Goal: Task Accomplishment & Management: Complete application form

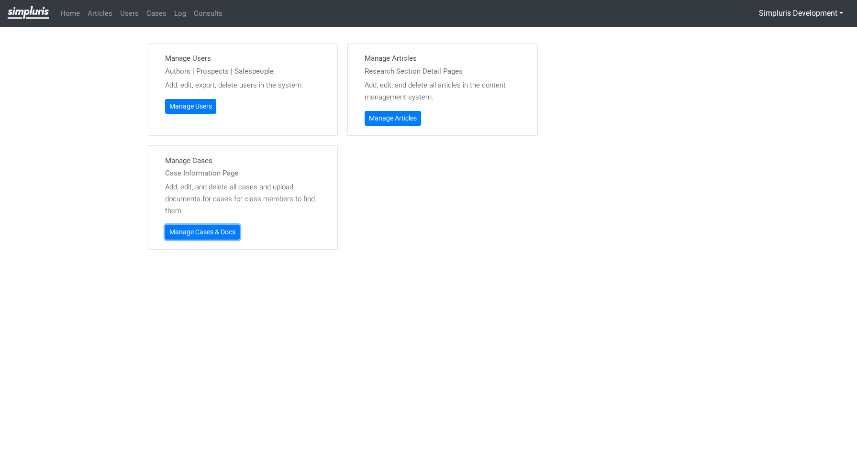
click at [212, 228] on link "Manage Cases & Docs" at bounding box center [202, 232] width 75 height 15
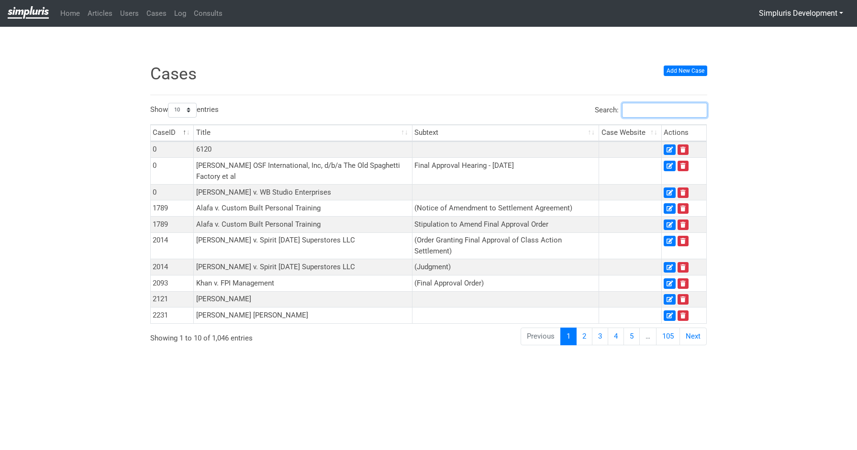
click at [659, 115] on input "Search:" at bounding box center [664, 110] width 85 height 15
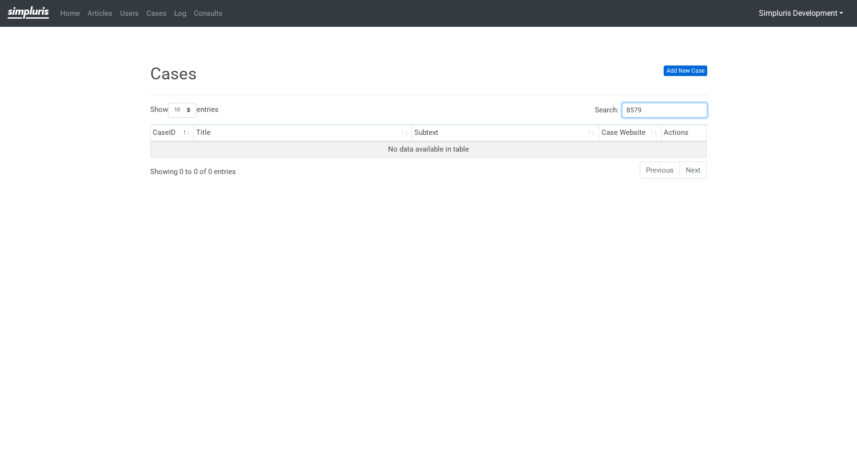
type input "8579"
click at [694, 70] on link "Add New Case" at bounding box center [686, 71] width 44 height 11
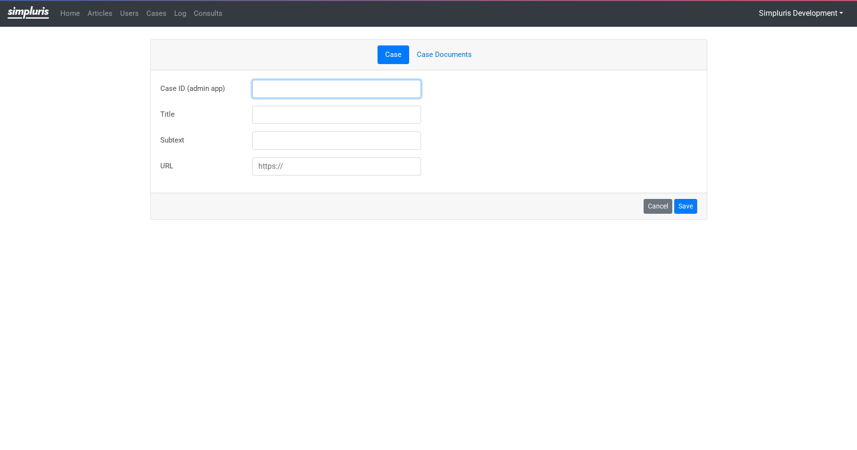
click at [313, 89] on input "text" at bounding box center [336, 89] width 169 height 18
type input "8579"
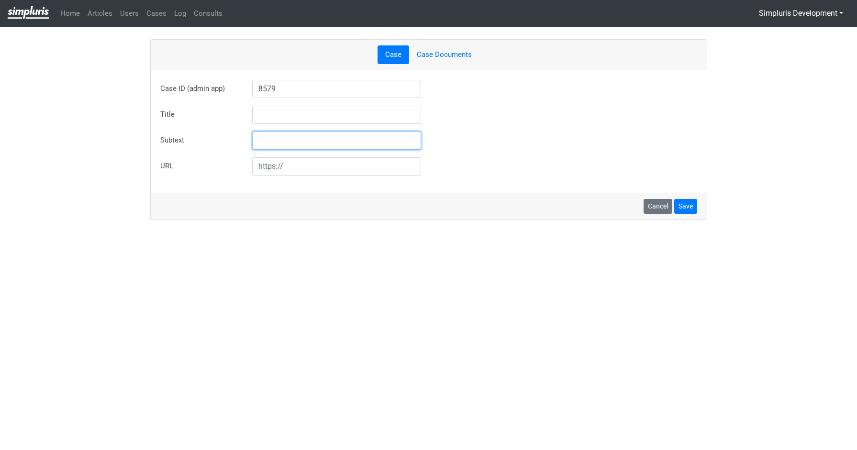
type input "Travis Smith v Apria Healthcare LLC et al"
click at [439, 54] on ul "Case Case Documents" at bounding box center [428, 54] width 537 height 19
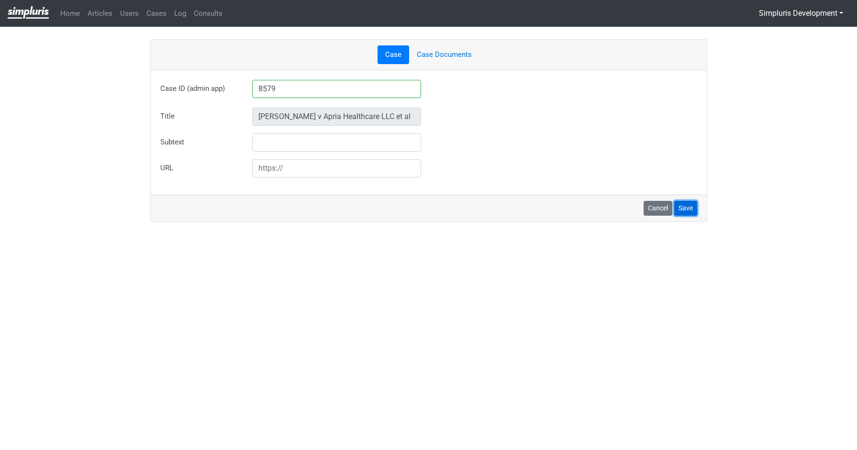
click at [682, 207] on button "Save" at bounding box center [685, 208] width 23 height 15
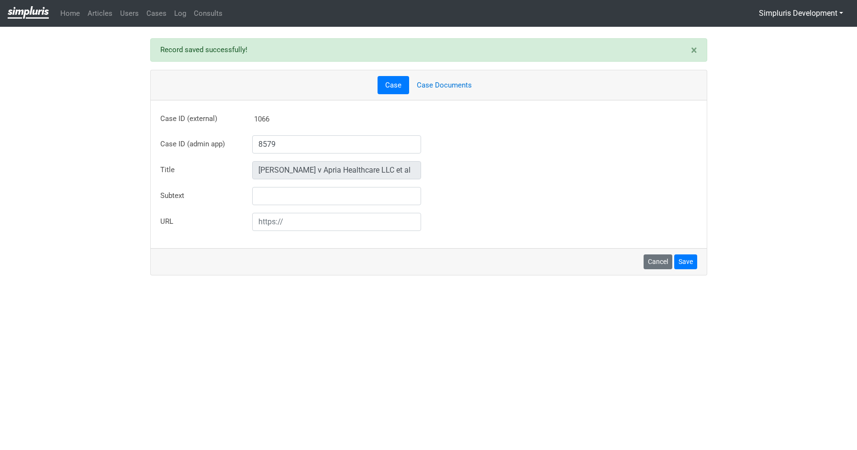
click at [457, 81] on link "Case Documents" at bounding box center [444, 85] width 70 height 19
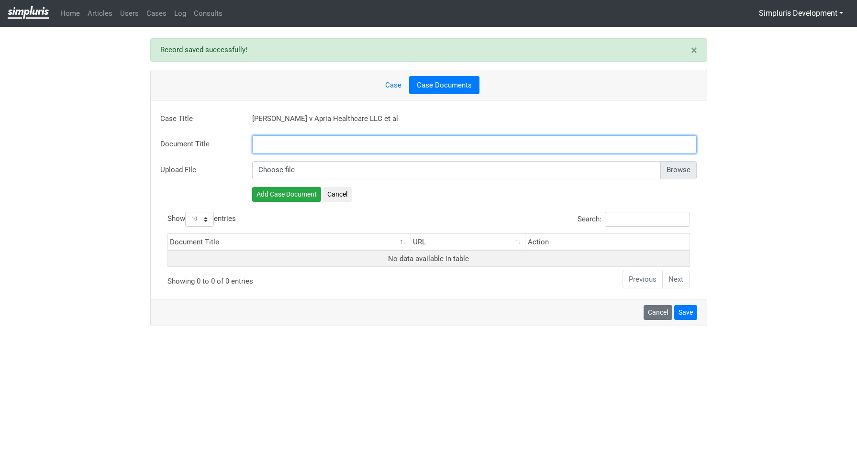
click at [314, 143] on input "text" at bounding box center [474, 144] width 445 height 18
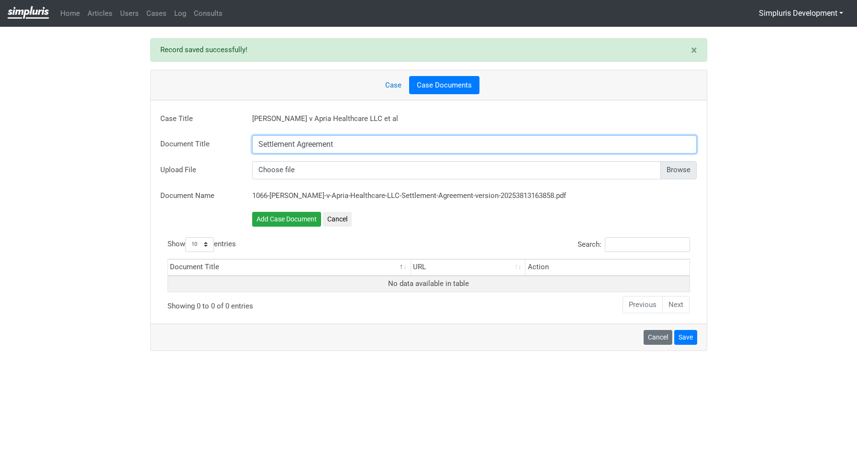
type input "Settlement Agreement"
click at [689, 174] on input "file" at bounding box center [474, 170] width 445 height 18
type input "C:\fakepath\[DATE] MPA - Declaration of Dacre iso Motion for Preliminary Approv…"
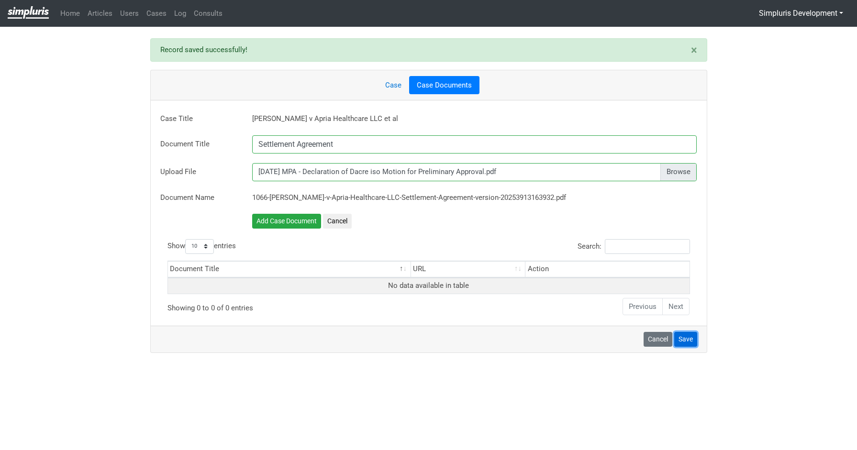
click at [694, 343] on button "Save" at bounding box center [685, 339] width 23 height 15
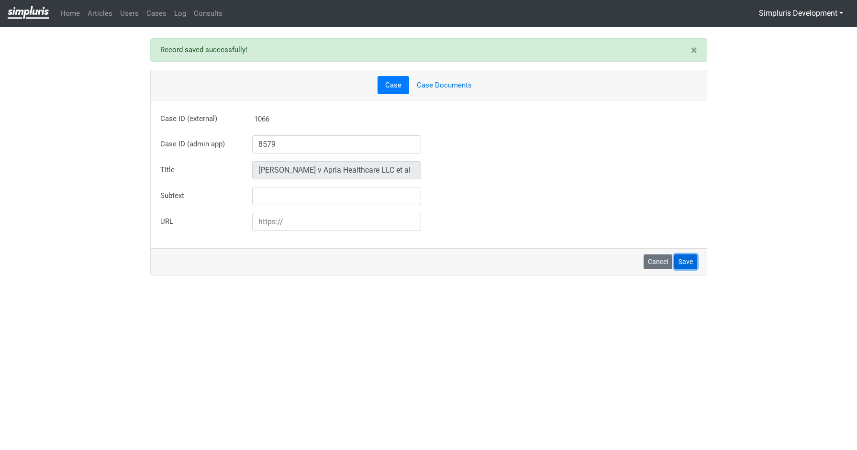
click at [690, 258] on button "Save" at bounding box center [685, 262] width 23 height 15
click at [448, 87] on link "Case Documents" at bounding box center [444, 85] width 70 height 19
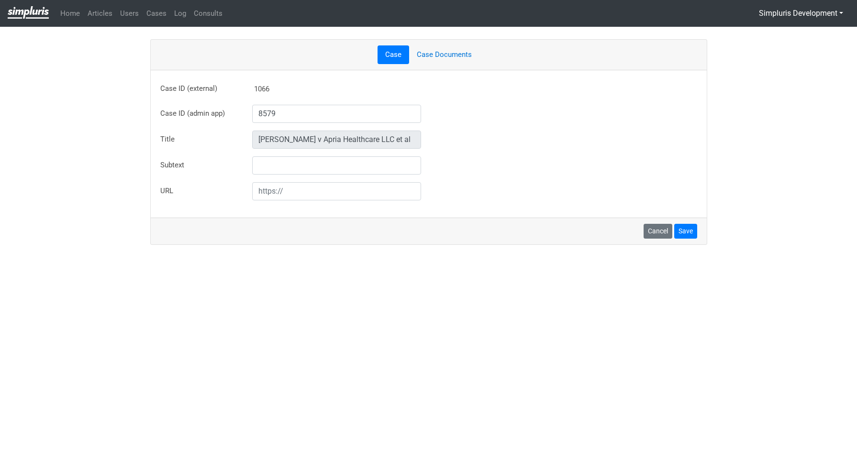
click at [460, 58] on link "Case Documents" at bounding box center [444, 54] width 70 height 19
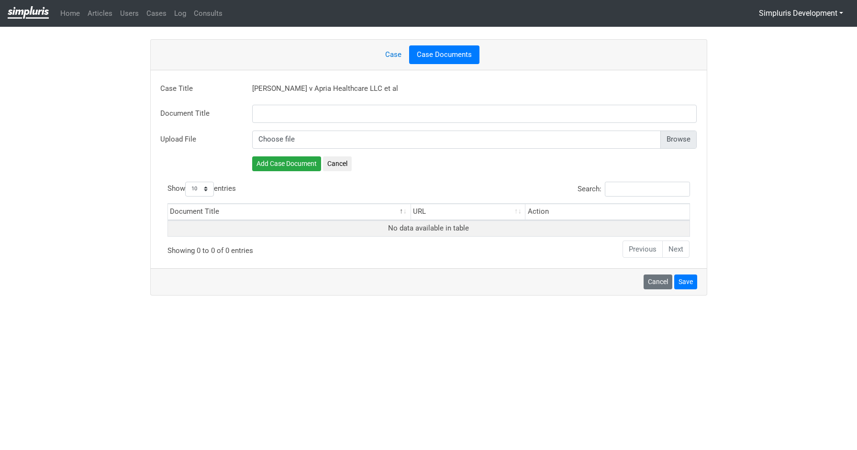
click at [670, 145] on input "file" at bounding box center [474, 140] width 445 height 18
type input "C:\fakepath\[DATE] MPA - Declaration of Dacre iso Motion for Preliminary Approv…"
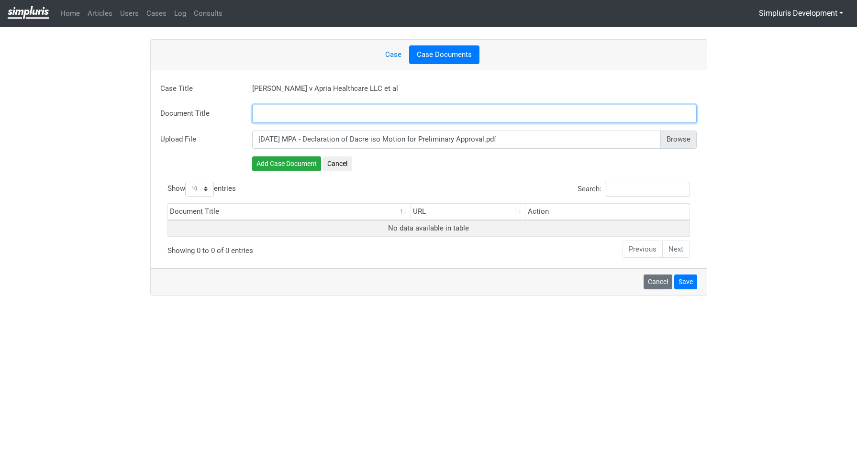
click at [343, 116] on input "text" at bounding box center [474, 114] width 445 height 18
type input "Settlement Agreement"
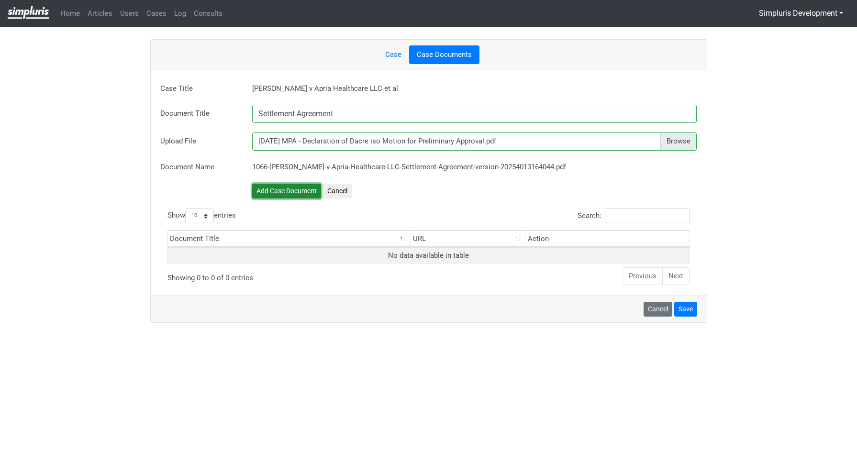
click at [300, 196] on button "Add Case Document" at bounding box center [286, 191] width 69 height 15
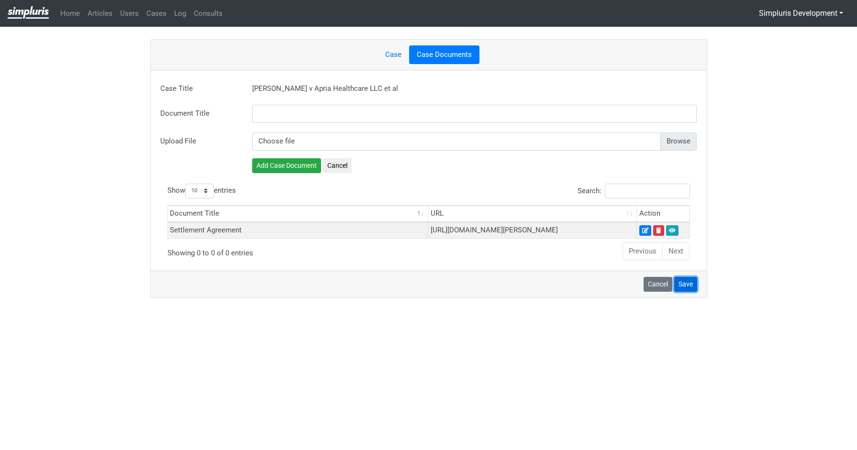
click at [689, 292] on button "Save" at bounding box center [685, 284] width 23 height 15
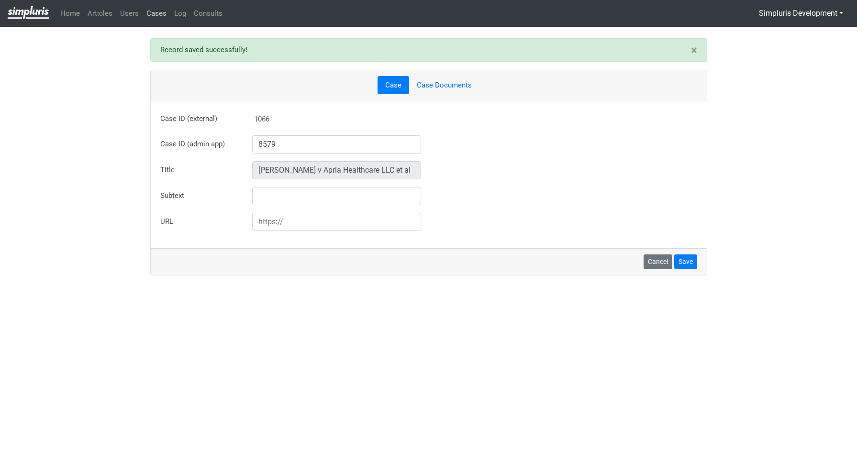
click at [157, 13] on link "Cases" at bounding box center [157, 13] width 28 height 19
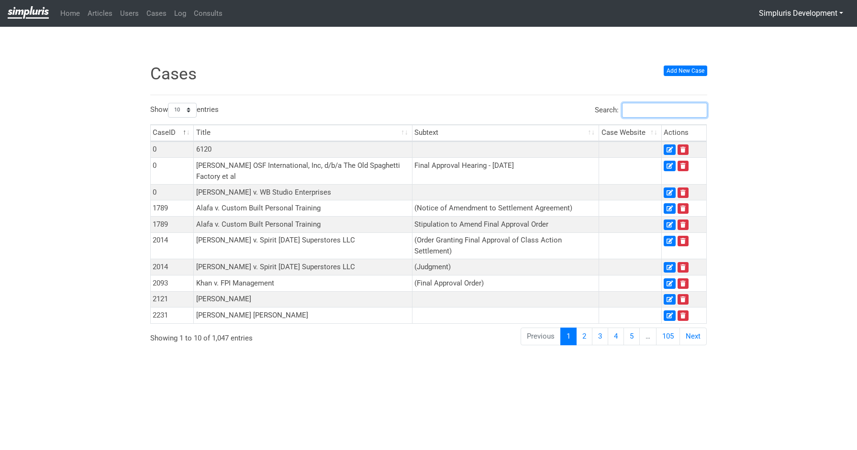
click at [647, 110] on input "Search:" at bounding box center [664, 110] width 85 height 15
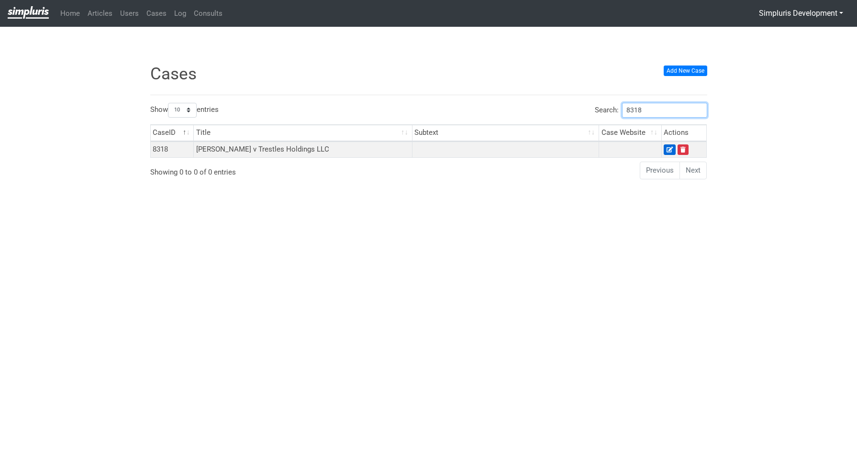
type input "8318"
click at [672, 147] on icon at bounding box center [670, 150] width 6 height 6
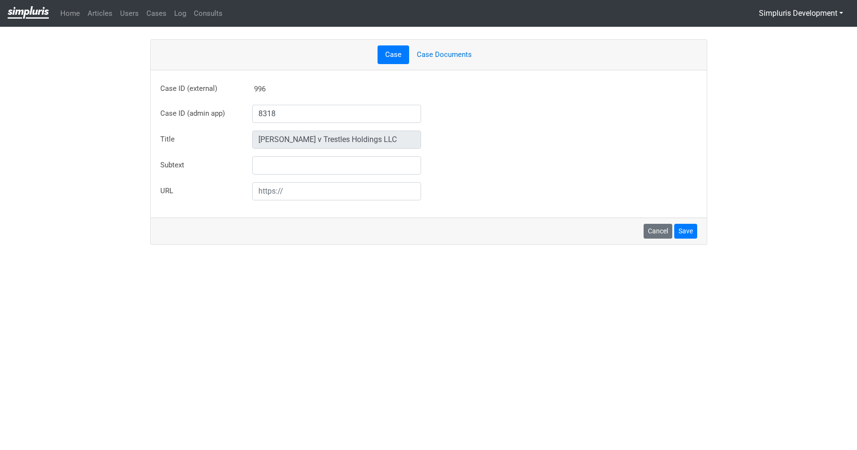
click at [439, 51] on link "Case Documents" at bounding box center [444, 54] width 70 height 19
